Goal: Book appointment/travel/reservation

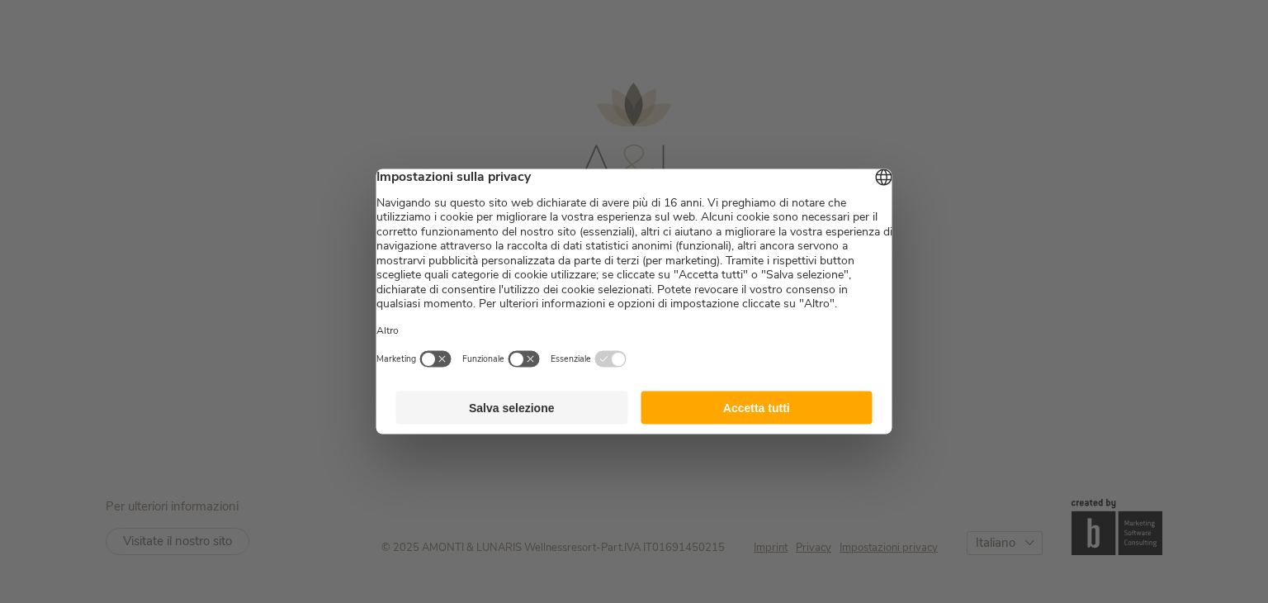
click at [764, 422] on button "Accetta tutti" at bounding box center [757, 407] width 232 height 33
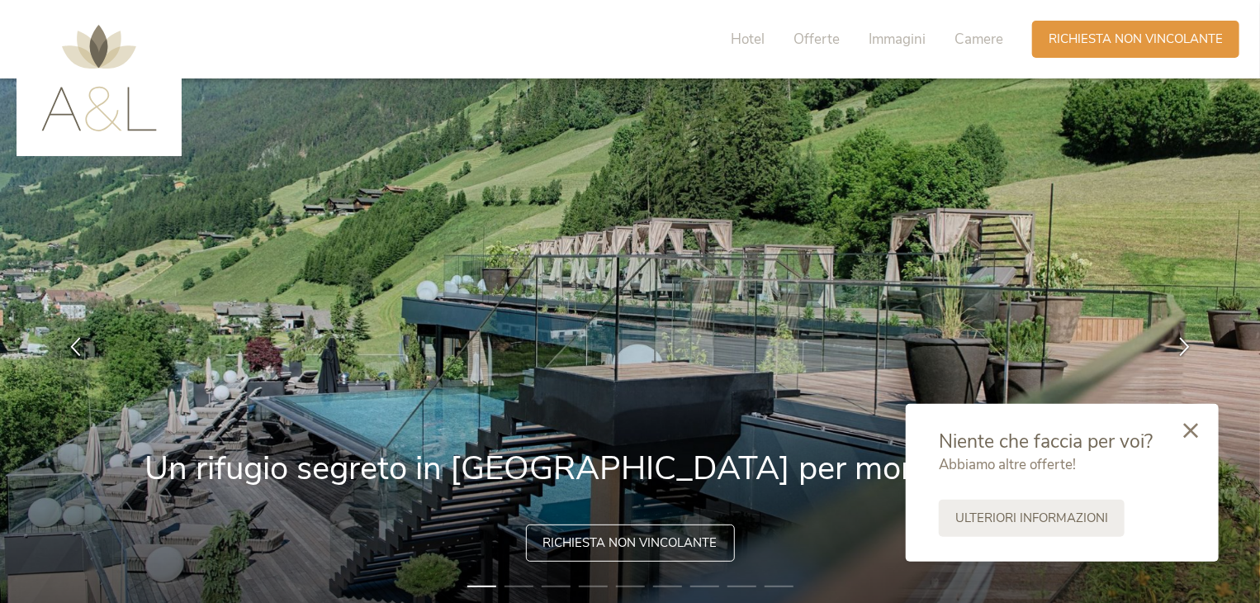
click at [1195, 429] on icon at bounding box center [1190, 430] width 15 height 15
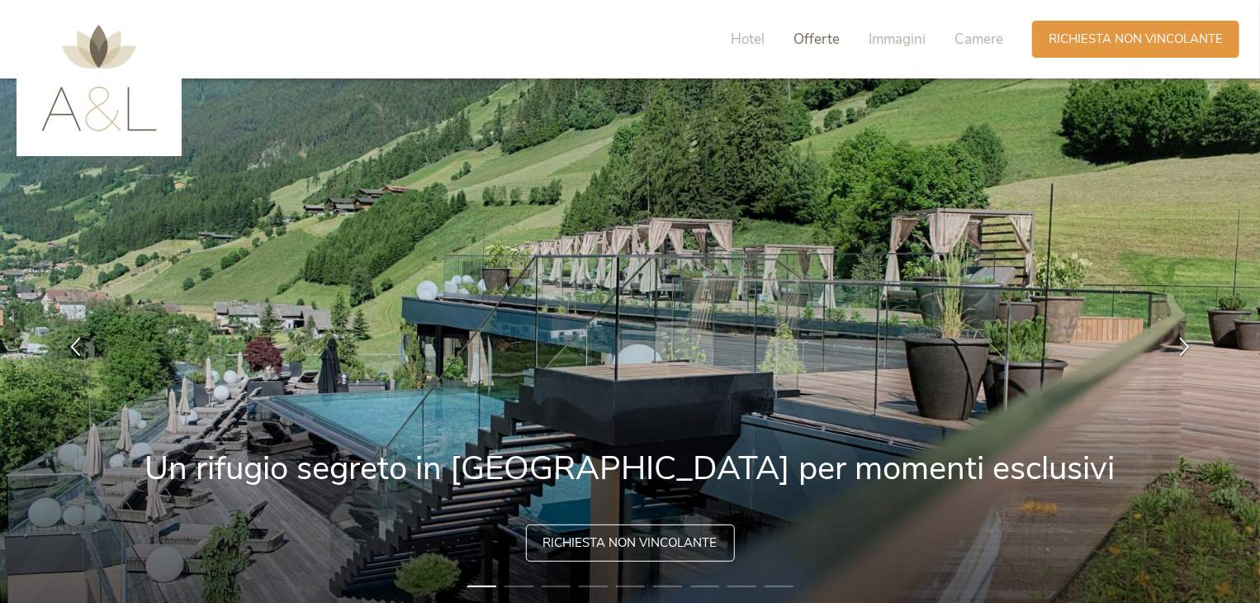
click at [806, 40] on span "Offerte" at bounding box center [816, 39] width 46 height 19
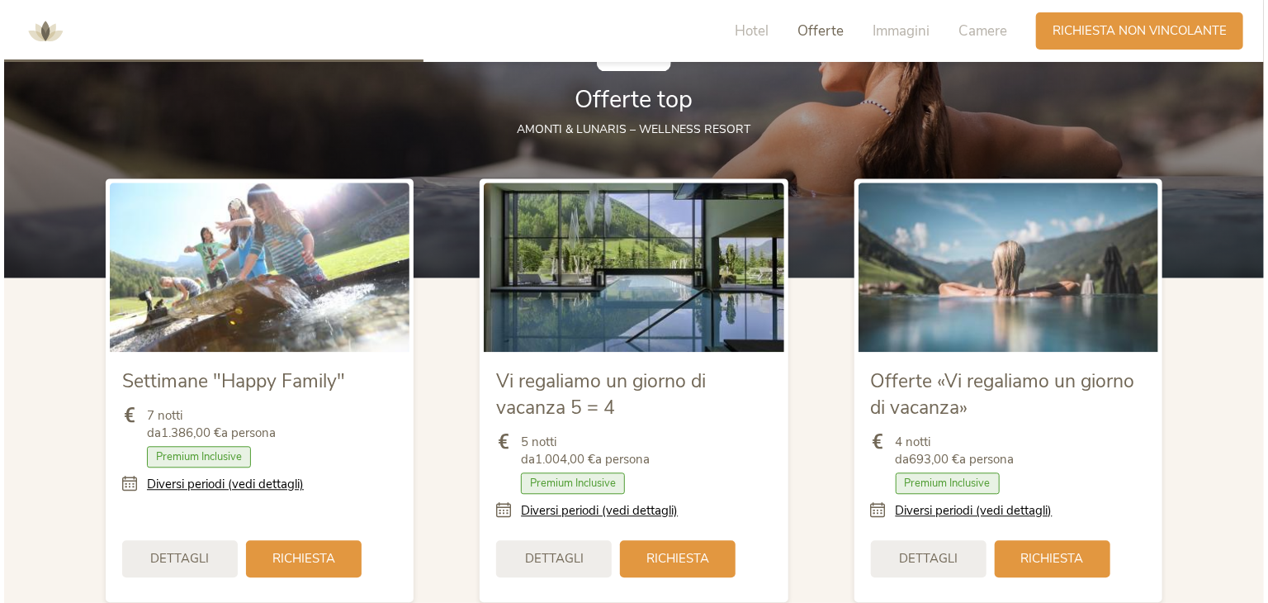
scroll to position [1818, 0]
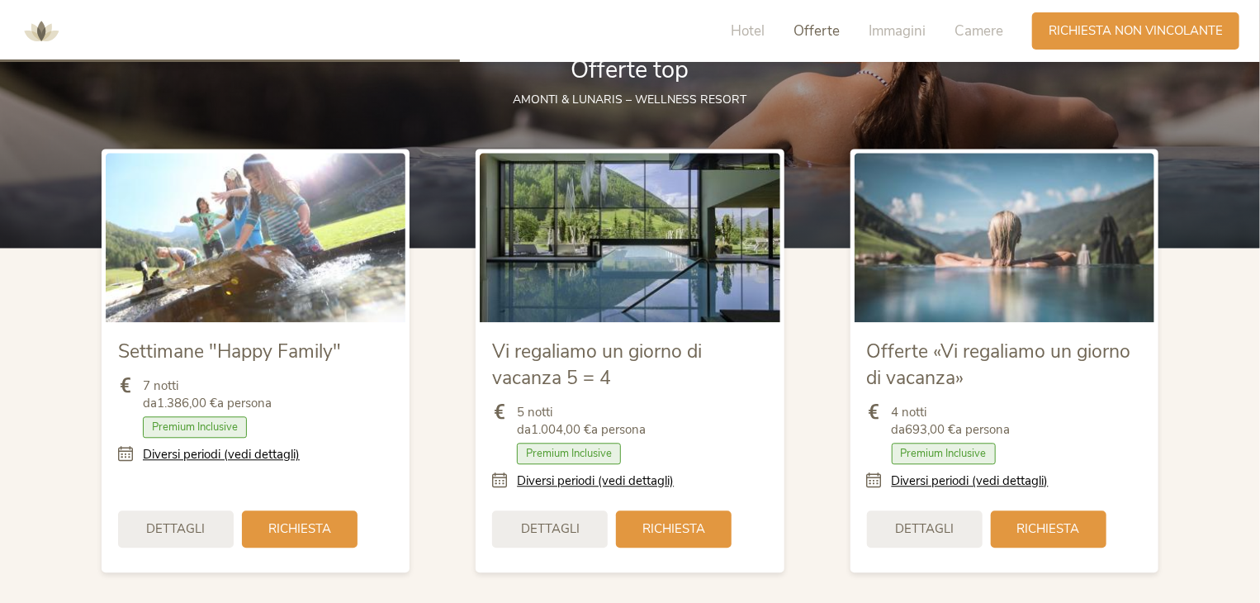
click at [568, 454] on span "Premium Inclusive" at bounding box center [569, 452] width 104 height 21
click at [941, 536] on div "Dettagli" at bounding box center [925, 526] width 116 height 37
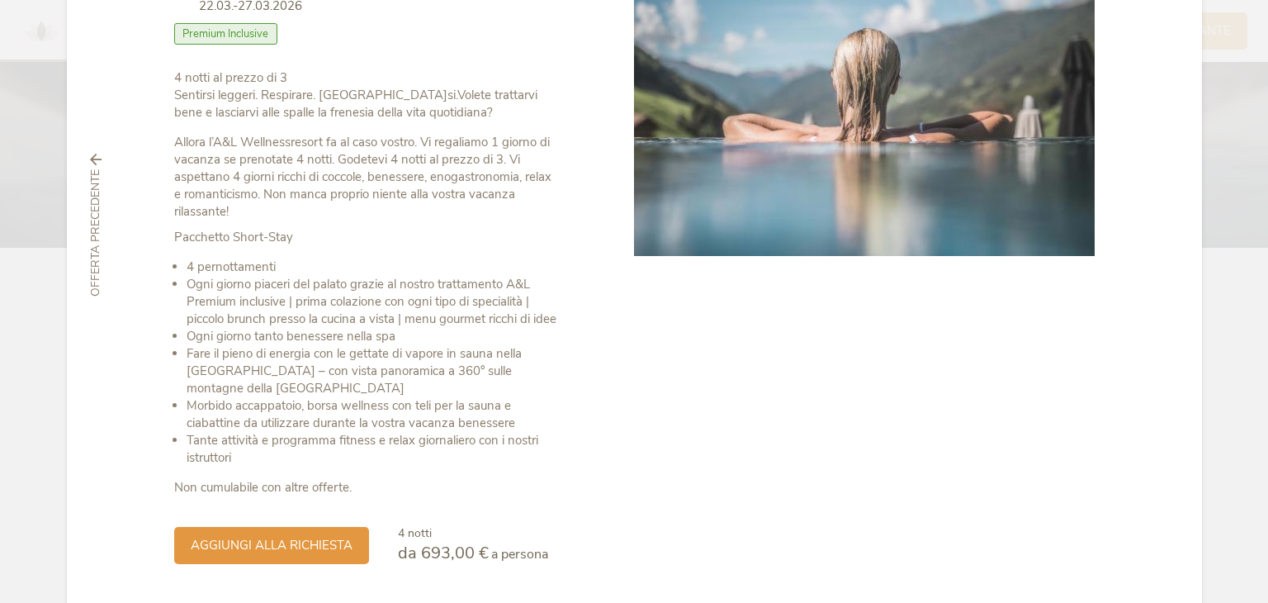
scroll to position [248, 0]
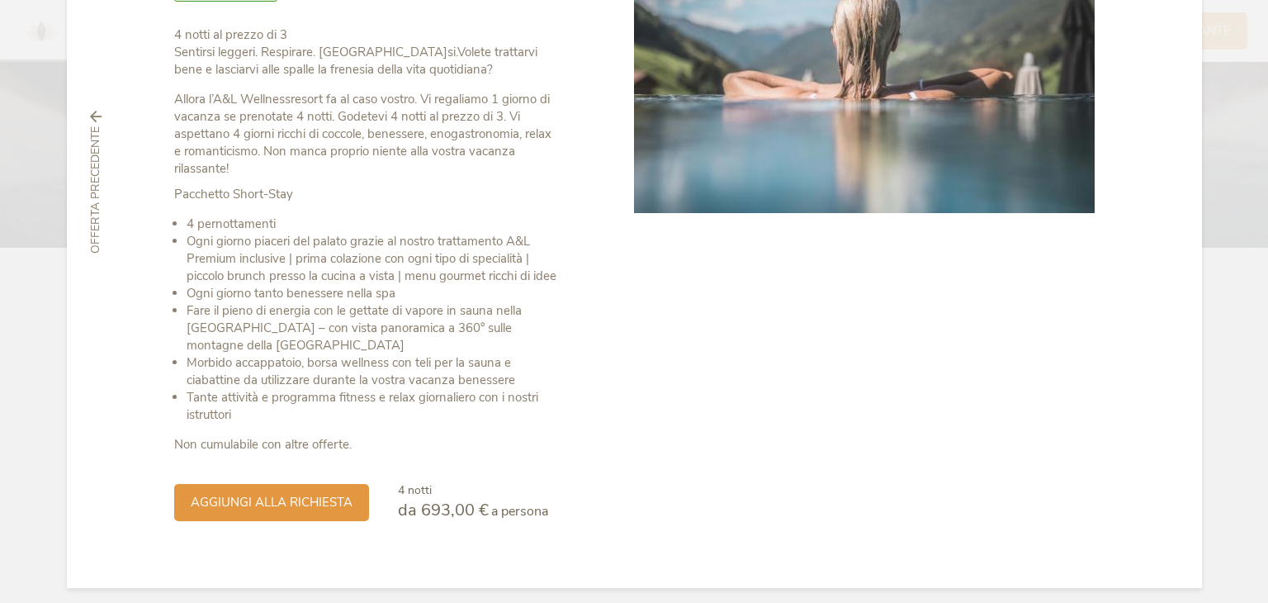
click at [281, 195] on strong "Pacchetto Short-Stay" at bounding box center [233, 194] width 119 height 17
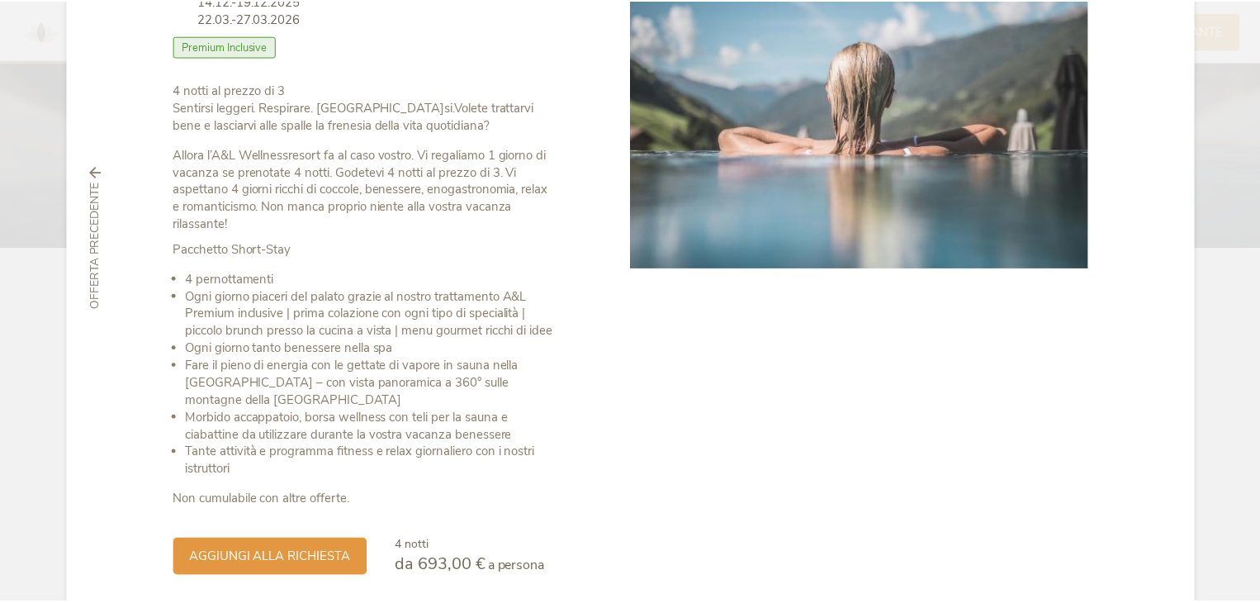
scroll to position [0, 0]
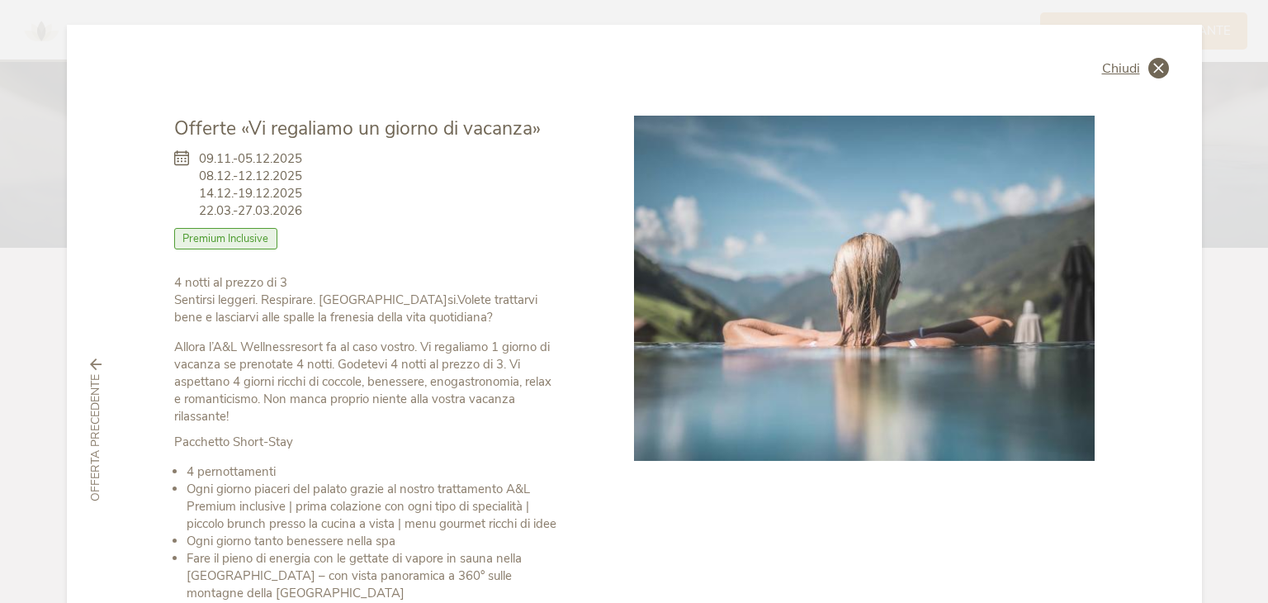
click at [1139, 65] on div "Chiudi" at bounding box center [1135, 68] width 67 height 21
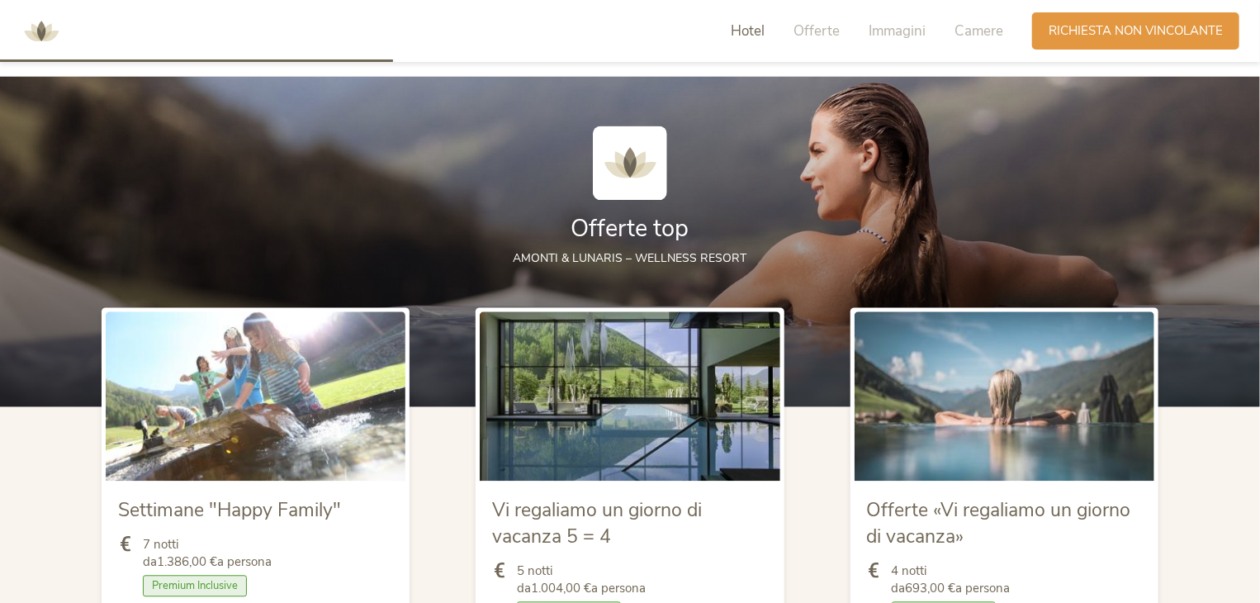
scroll to position [1983, 0]
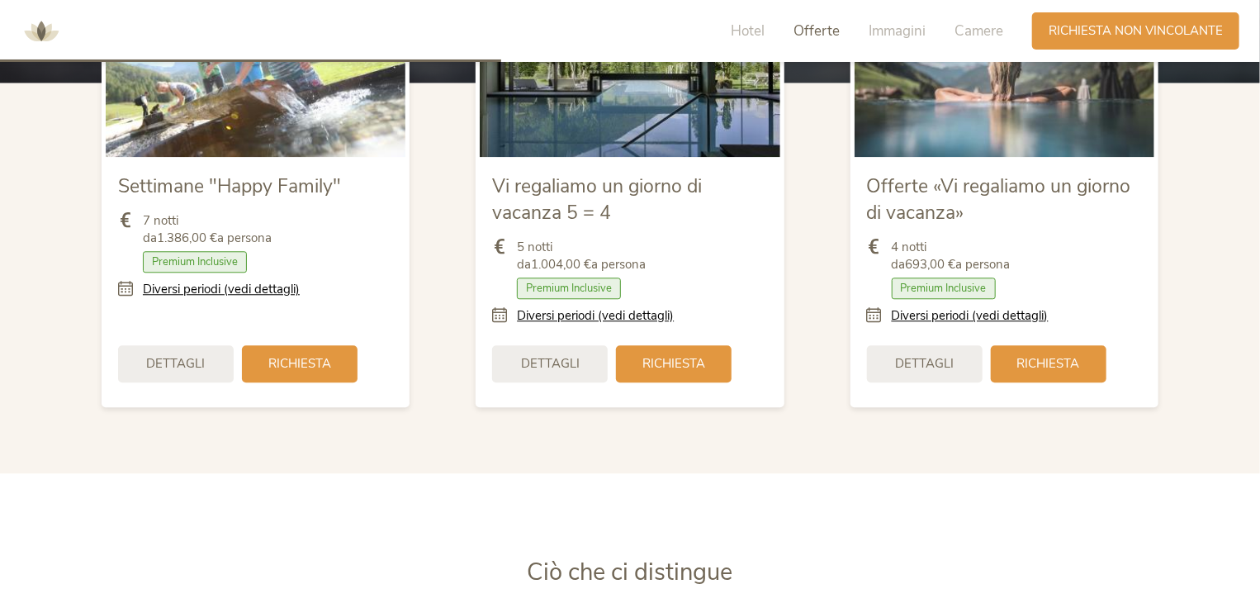
click at [943, 281] on span "Premium Inclusive" at bounding box center [943, 287] width 104 height 21
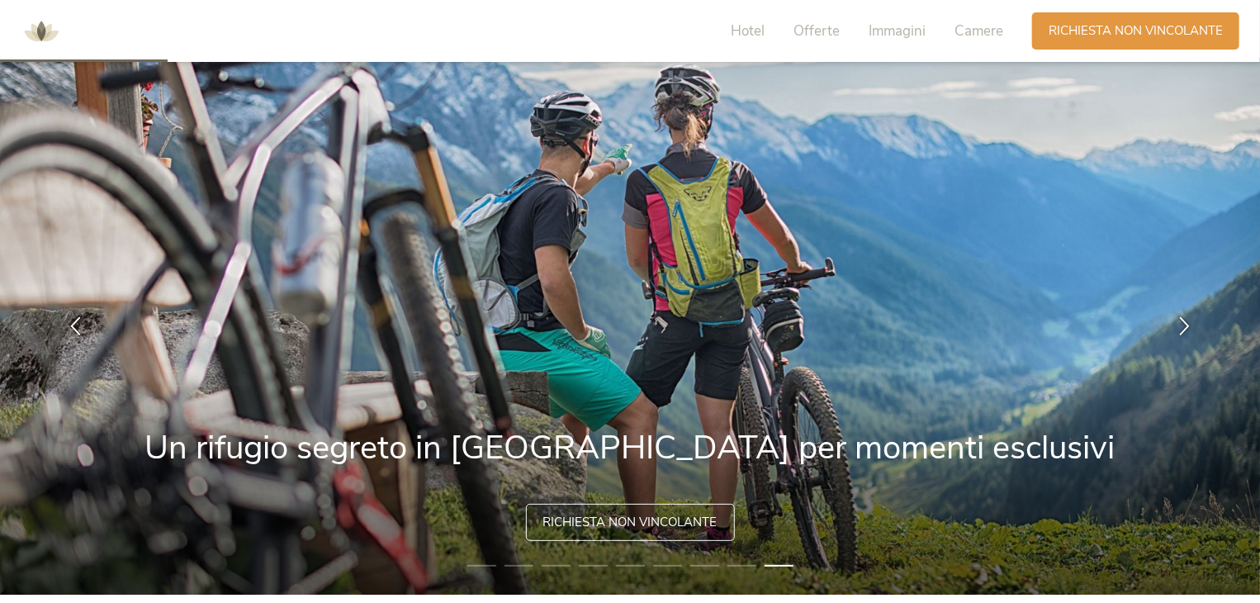
scroll to position [0, 0]
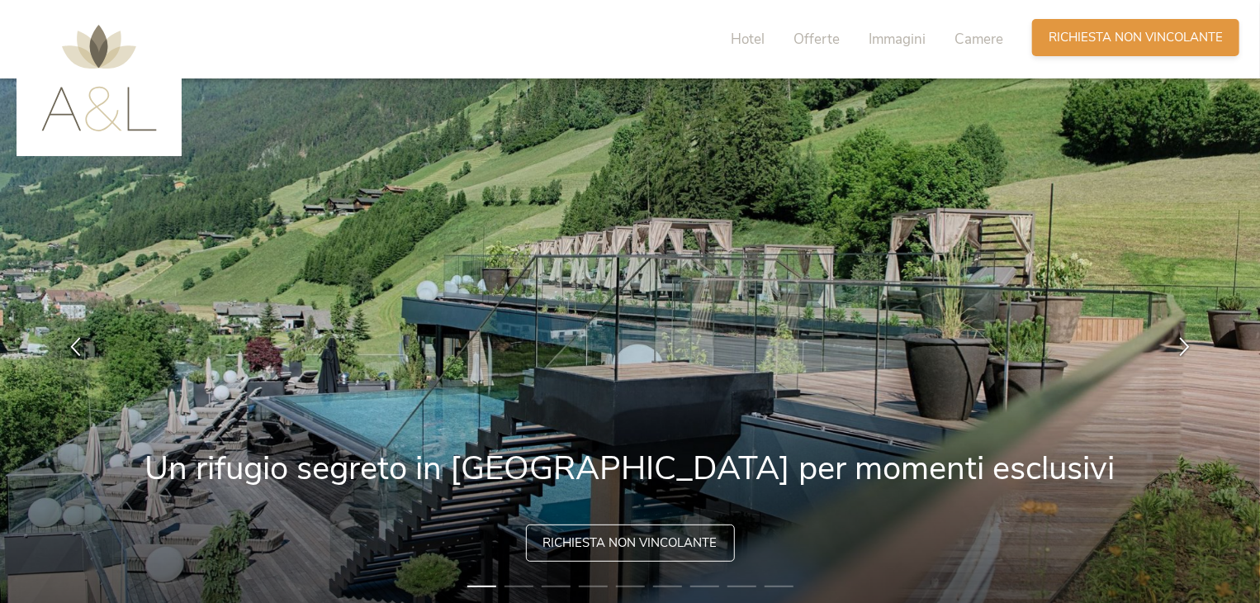
click at [1083, 36] on span "Richiesta non vincolante" at bounding box center [1135, 37] width 174 height 17
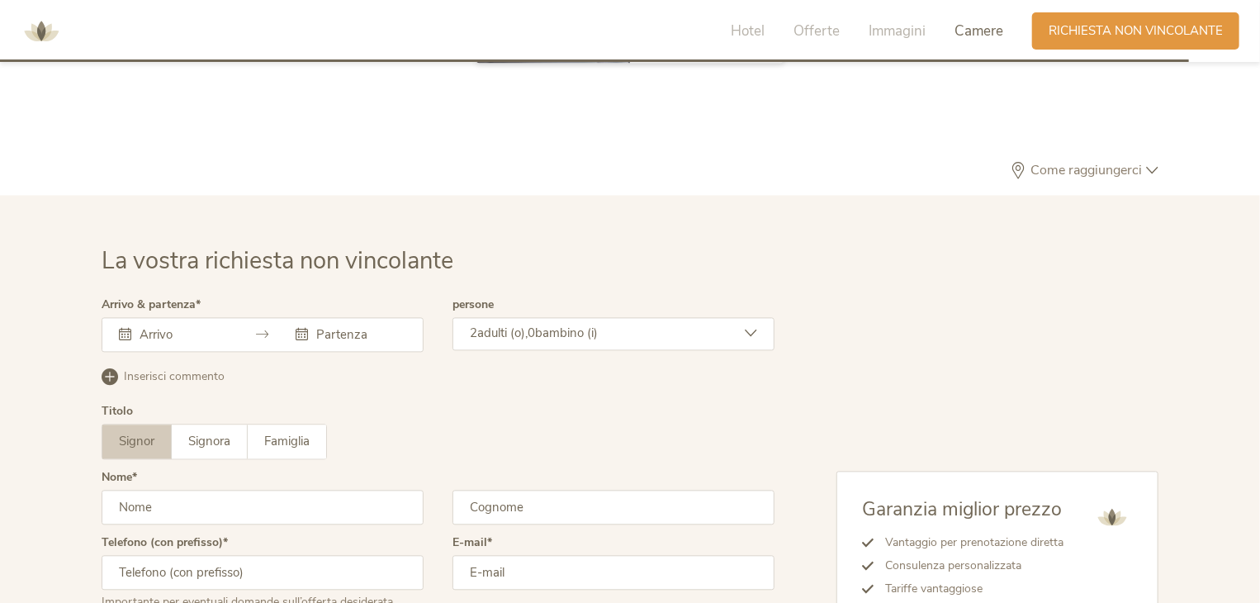
scroll to position [4899, 0]
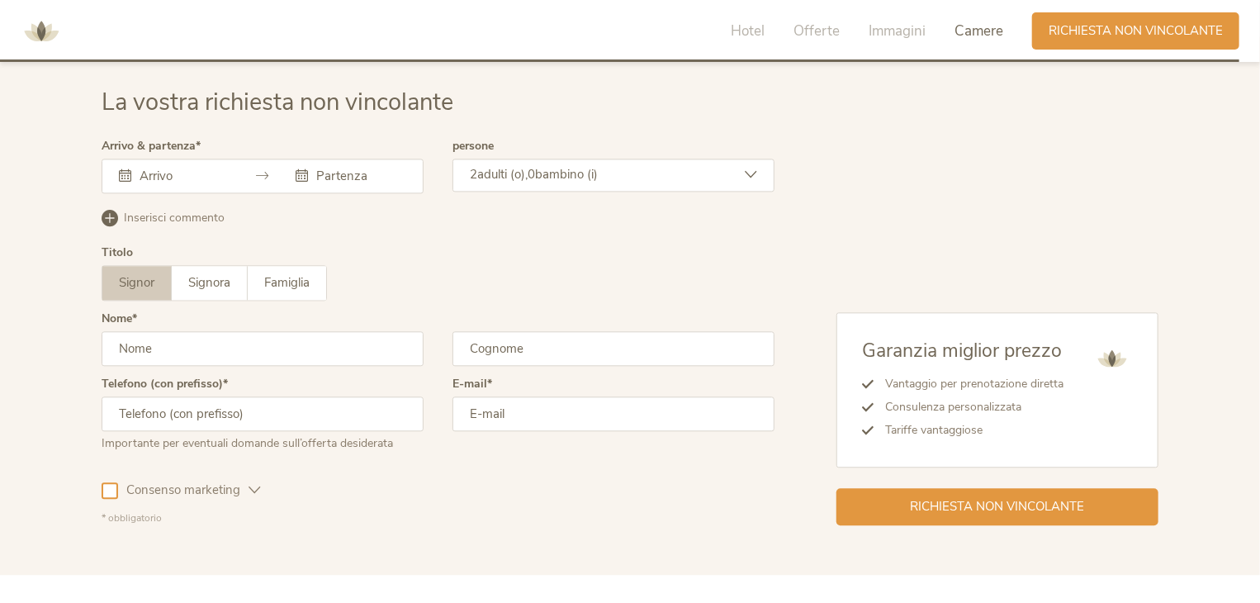
drag, startPoint x: 198, startPoint y: 212, endPoint x: -91, endPoint y: 212, distance: 288.9
click at [44, 168] on div "La vostra richiesta non vincolante Arrivo & partenza Settembre 2025 Lun Mar Mer…" at bounding box center [630, 305] width 1260 height 538
click at [229, 178] on input "text" at bounding box center [182, 176] width 94 height 17
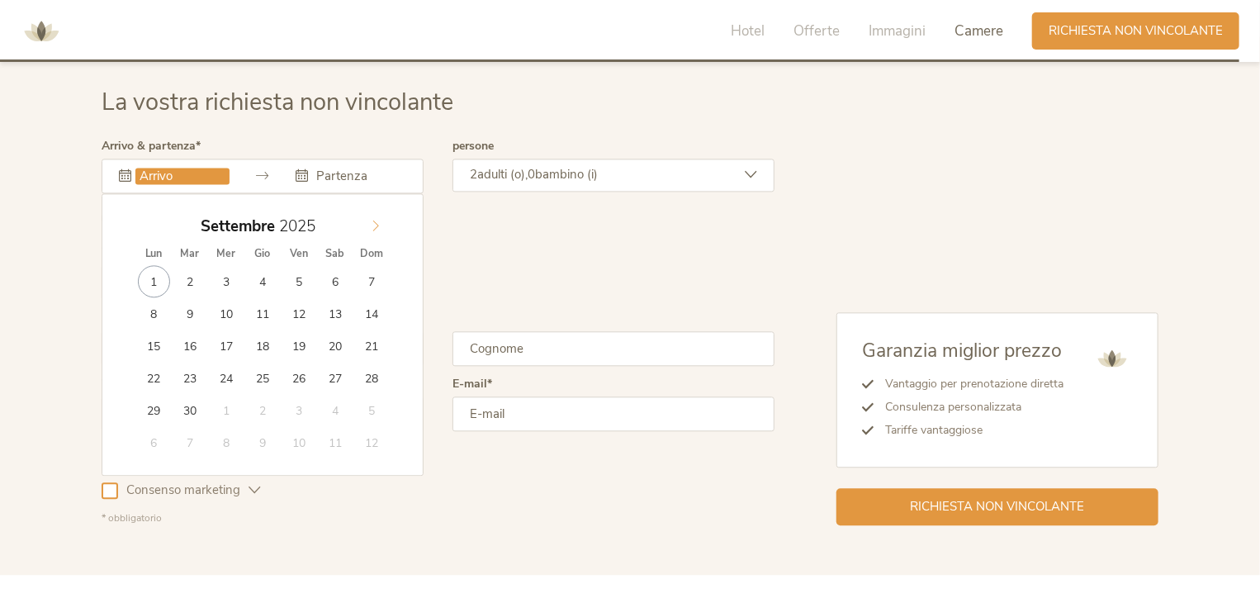
click at [374, 225] on icon at bounding box center [376, 226] width 12 height 12
type input "08.12.2025"
type input "12.12.2025"
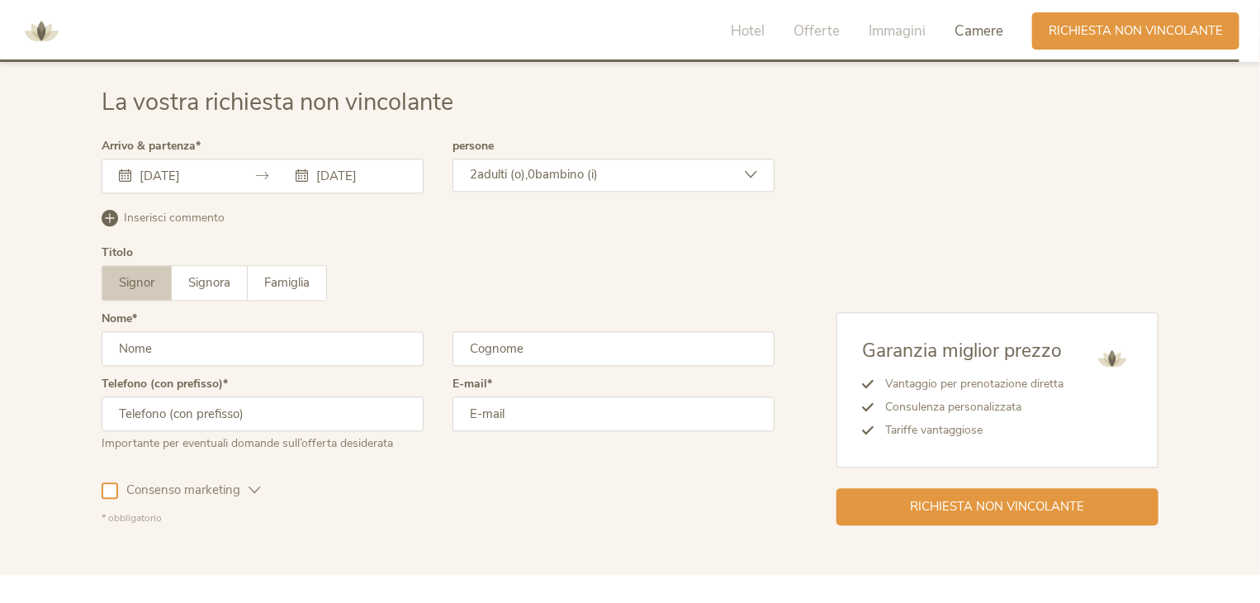
click at [386, 353] on input "text" at bounding box center [263, 348] width 322 height 35
type input "Gioele"
type input "Baia"
type input "3427181031"
click at [514, 409] on input "email" at bounding box center [613, 413] width 322 height 35
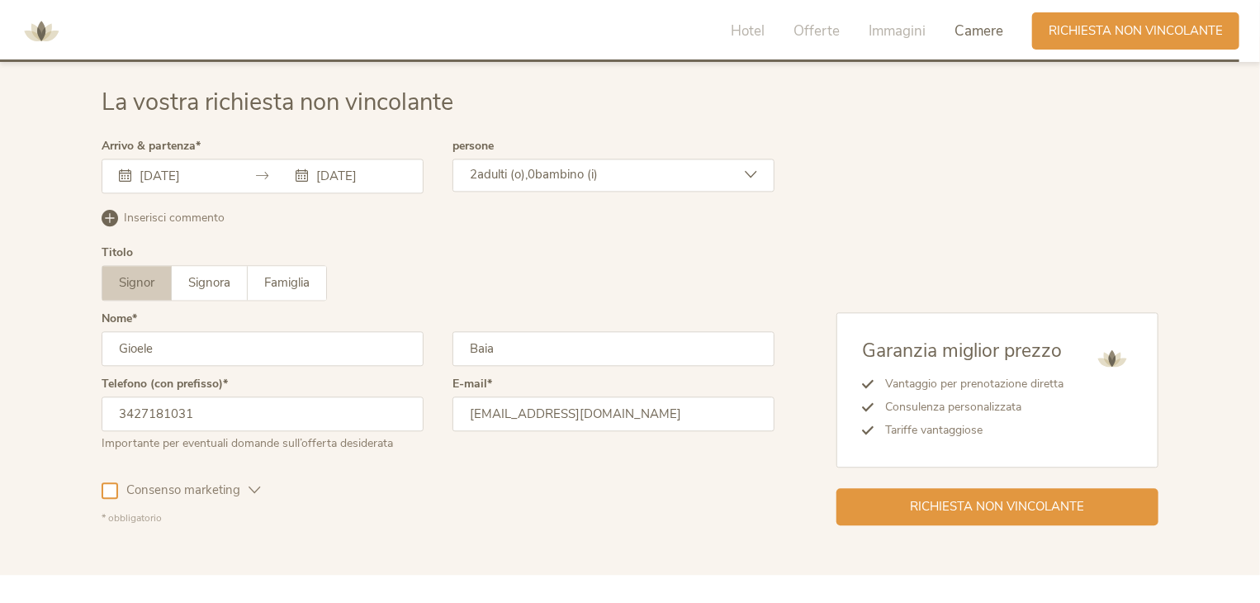
type input "gioelebaia@gmail.com"
click at [226, 489] on span "Consenso marketing" at bounding box center [183, 489] width 130 height 17
click at [971, 533] on div "La vostra richiesta non vincolante Arrivo & partenza 08.12.2025 12.12.2025 Dice…" at bounding box center [630, 305] width 1260 height 538
click at [971, 503] on span "Richiesta non vincolante" at bounding box center [997, 504] width 174 height 17
